Goal: Communication & Community: Answer question/provide support

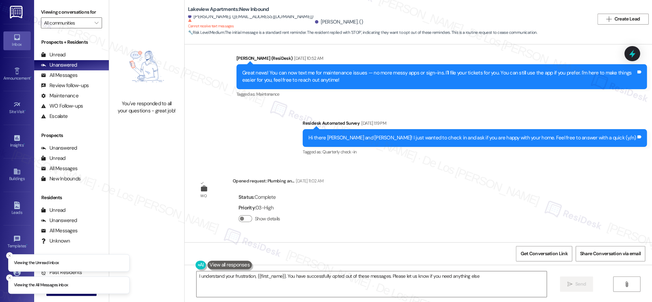
type textarea "I understand your frustration, {{first_name}}. You have successfully opted out …"
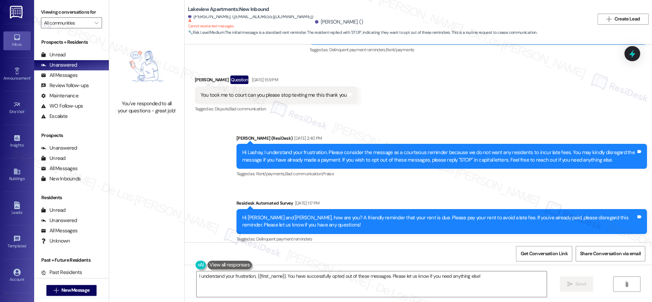
scroll to position [924, 0]
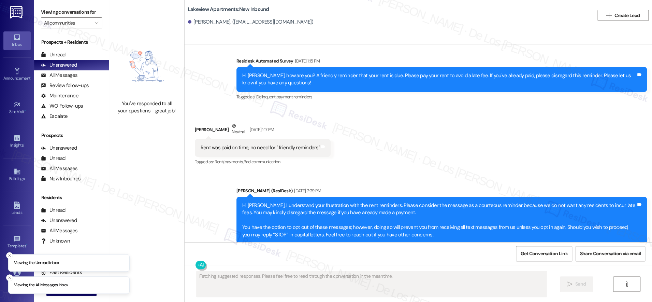
scroll to position [976, 0]
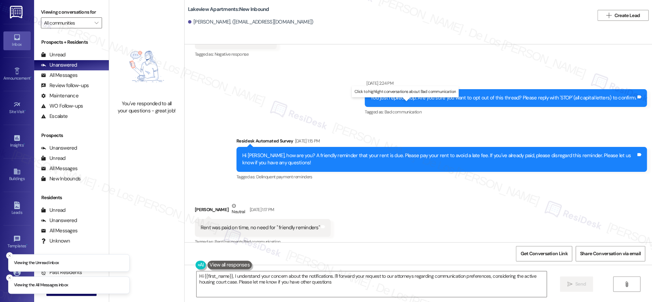
type textarea "Hi {{first_name}}, I understand your concern about the notifications. I'll forw…"
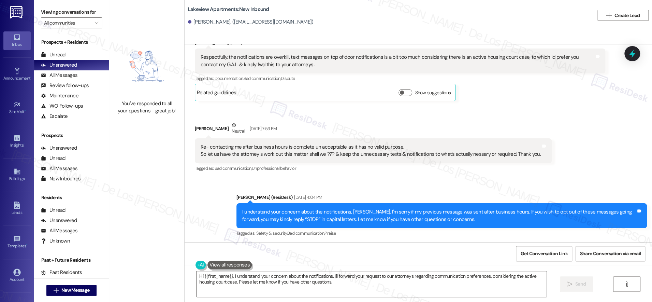
scroll to position [1342, 0]
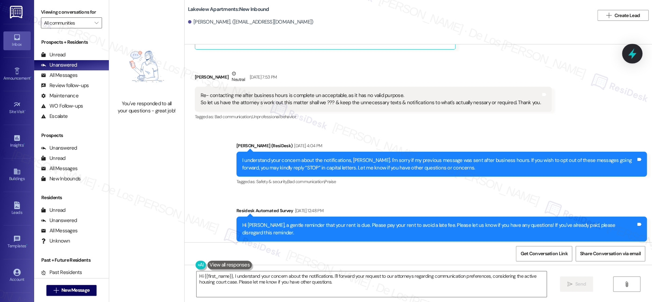
click at [635, 49] on icon at bounding box center [632, 54] width 12 height 12
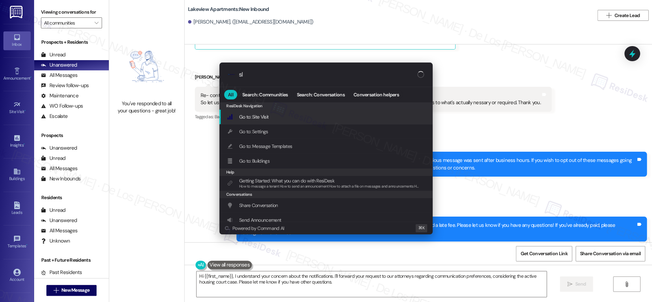
type input "sla"
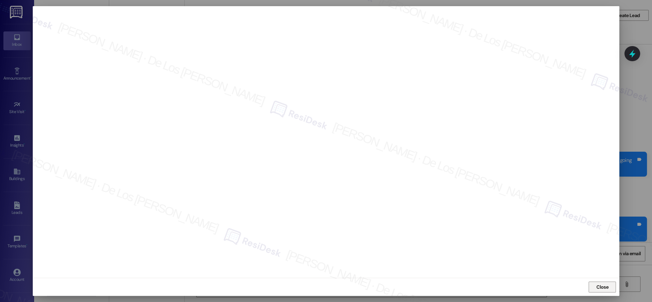
click at [607, 289] on span "Close" at bounding box center [602, 286] width 12 height 7
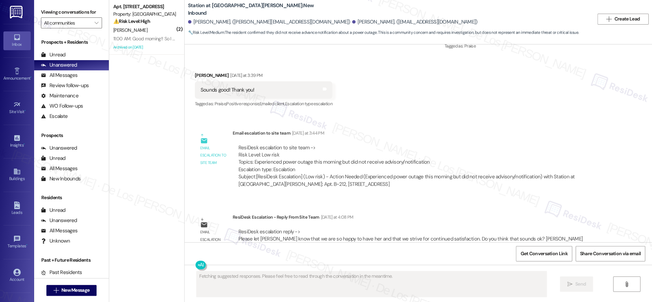
scroll to position [467, 0]
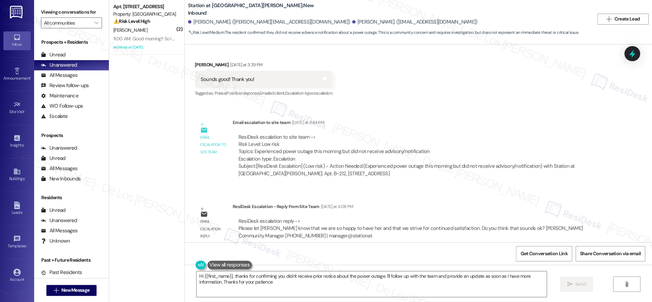
type textarea "Hi {{first_name}}, thanks for confirming you didn't receive prior notice about …"
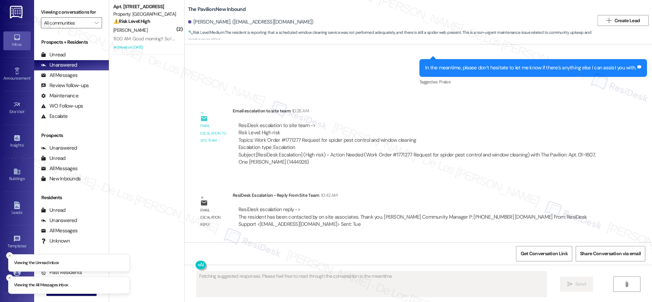
scroll to position [1576, 0]
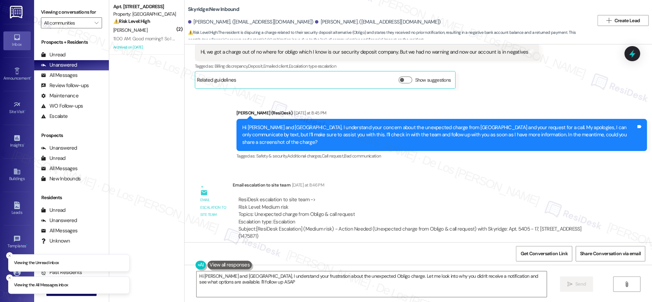
type textarea "Hi [PERSON_NAME] and [GEOGRAPHIC_DATA], I understand your frustration about the…"
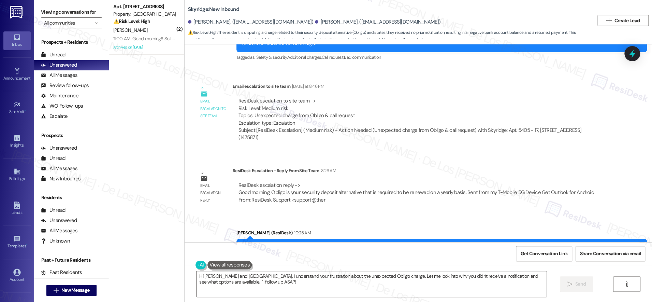
scroll to position [336, 0]
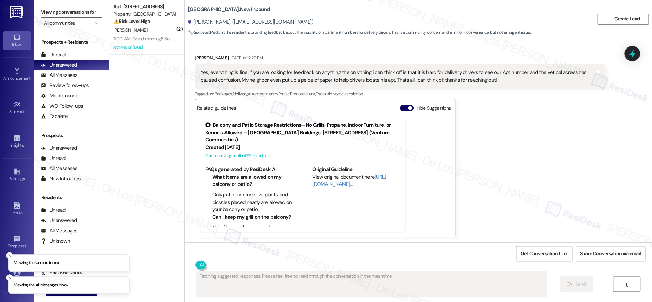
scroll to position [352, 0]
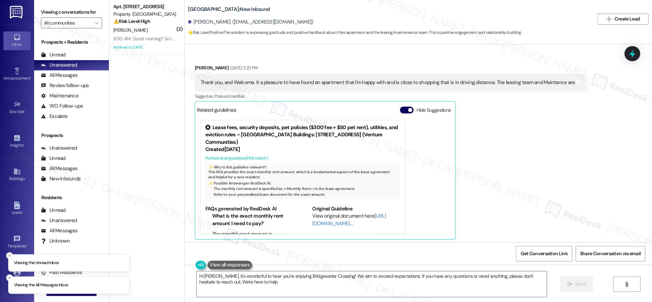
type textarea "Hi Carolyn, it's wonderful to hear you're enjoying Bridgewater Crossing! We aim…"
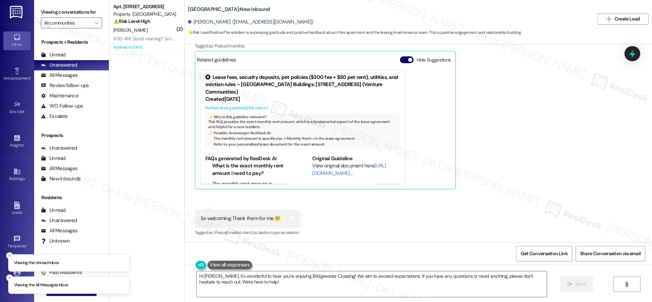
scroll to position [368, 0]
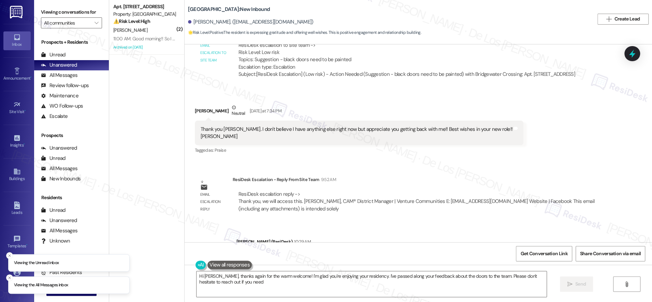
scroll to position [318, 0]
